Goal: Ask a question

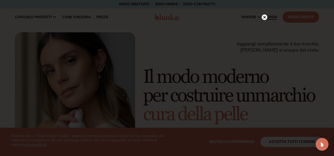
click at [265, 17] on circle at bounding box center [265, 17] width 6 height 6
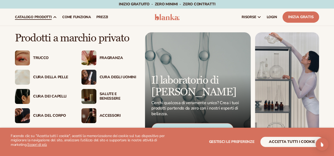
click at [45, 76] on font "Cura della pelle" at bounding box center [50, 76] width 35 height 5
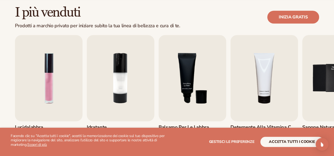
scroll to position [160, 0]
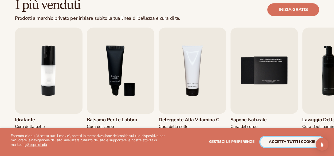
click at [285, 140] on font "accetta tutti i cookie" at bounding box center [292, 141] width 46 height 5
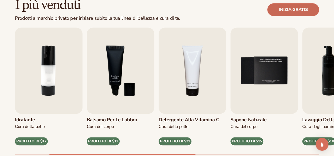
click at [303, 11] on font "Inizia gratis" at bounding box center [293, 10] width 29 height 6
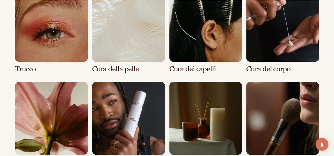
scroll to position [447, 0]
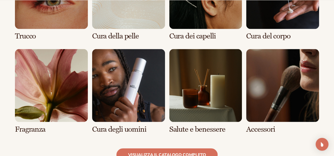
click at [214, 86] on link "7 / 8" at bounding box center [205, 91] width 73 height 84
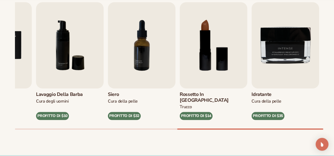
scroll to position [187, 0]
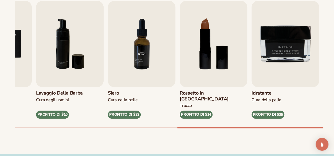
click at [144, 63] on img "7 / 9" at bounding box center [142, 44] width 68 height 86
click at [141, 60] on img "7 / 9" at bounding box center [142, 44] width 68 height 86
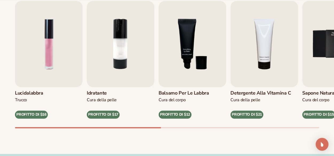
click at [22, 130] on div "I più venduti Prodotti a marchio privato per iniziare subito la tua linea di be…" at bounding box center [167, 54] width 334 height 197
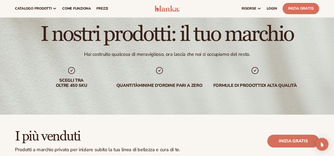
scroll to position [27, 0]
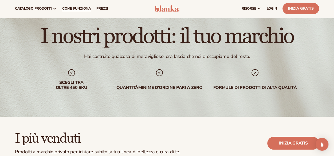
click at [79, 6] on link "Come funziona" at bounding box center [77, 8] width 34 height 17
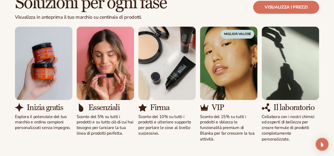
scroll to position [374, 0]
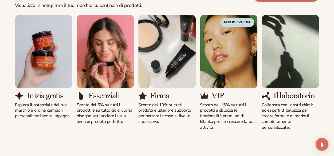
click at [42, 62] on img "1 / 5" at bounding box center [43, 51] width 57 height 73
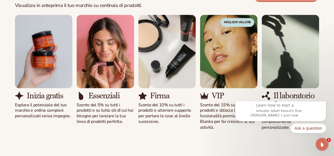
scroll to position [0, 0]
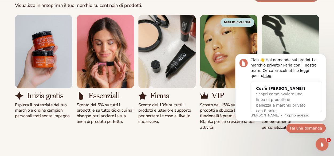
click at [305, 129] on font "Fai una domanda" at bounding box center [306, 128] width 32 height 4
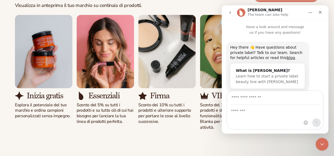
scroll to position [27, 0]
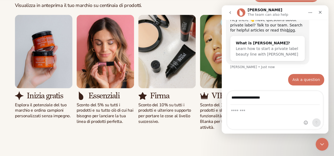
type input "**********"
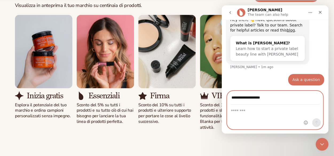
click at [235, 111] on textarea "Message…" at bounding box center [275, 109] width 96 height 9
paste textarea "**********"
type textarea "**********"
click at [317, 122] on icon "Send a message…" at bounding box center [316, 122] width 4 height 4
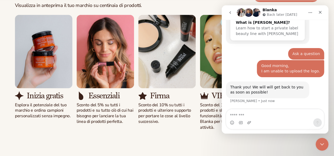
scroll to position [63, 0]
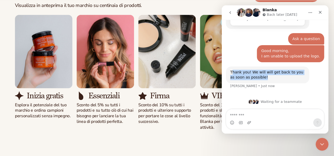
drag, startPoint x: 232, startPoint y: 72, endPoint x: 259, endPoint y: 81, distance: 28.7
click at [259, 81] on div "Thank you! We will will get back to you as soon as possible! Lee • Just now" at bounding box center [267, 74] width 83 height 17
copy div "hank you! We will will get back to you as soon as possible!"
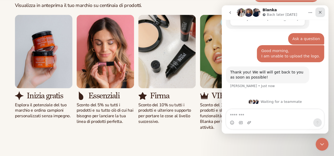
click at [321, 11] on icon "Close" at bounding box center [320, 12] width 4 height 4
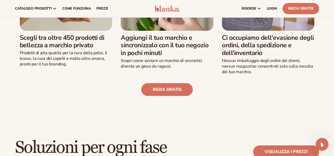
scroll to position [214, 0]
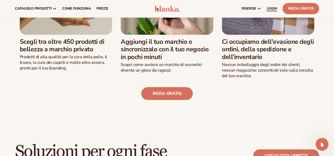
click at [274, 6] on font "LOGIN" at bounding box center [272, 8] width 10 height 5
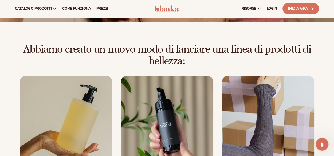
scroll to position [0, 0]
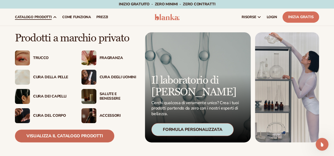
click at [68, 136] on font "Visualizza il catalogo prodotti" at bounding box center [64, 136] width 76 height 6
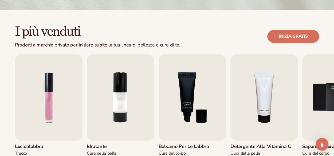
scroll to position [160, 0]
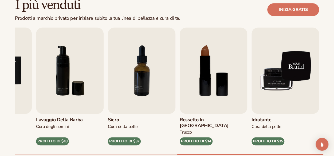
click at [282, 84] on img "9 / 9" at bounding box center [285, 70] width 68 height 86
click at [290, 74] on img "9 / 9" at bounding box center [285, 70] width 68 height 86
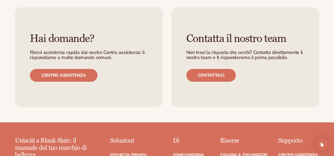
scroll to position [835, 0]
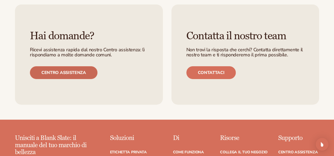
click at [61, 70] on font "Centro assistenza" at bounding box center [63, 73] width 45 height 6
